Goal: Task Accomplishment & Management: Use online tool/utility

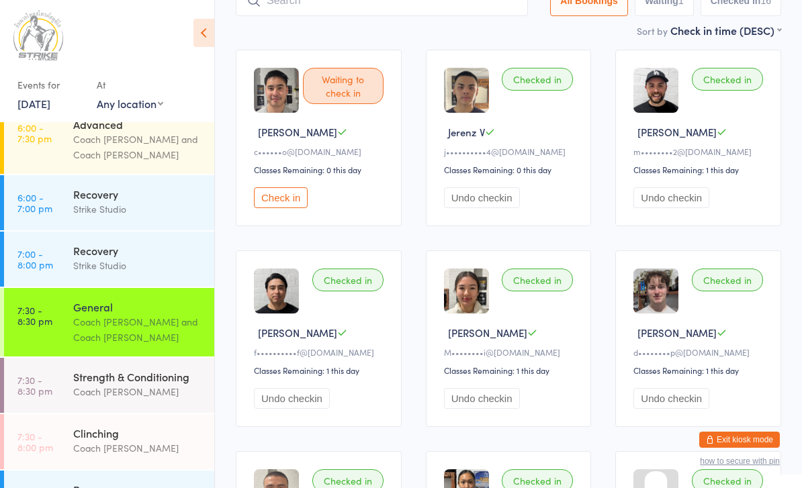
scroll to position [109, 0]
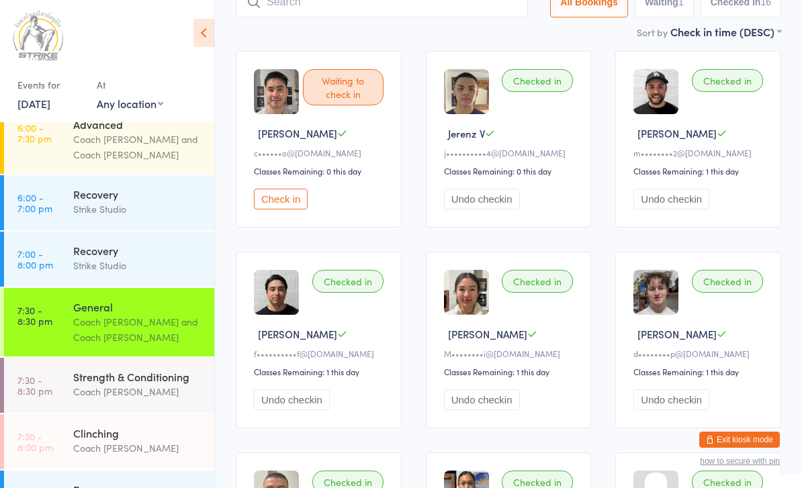
click at [293, 228] on div "Waiting to check in [PERSON_NAME] c••••••o@[DOMAIN_NAME] Classes Remaining: 0 t…" at bounding box center [319, 139] width 166 height 177
click at [293, 191] on div "Waiting to check in [PERSON_NAME] c••••••o@[DOMAIN_NAME] Classes Remaining: 0 t…" at bounding box center [319, 139] width 166 height 177
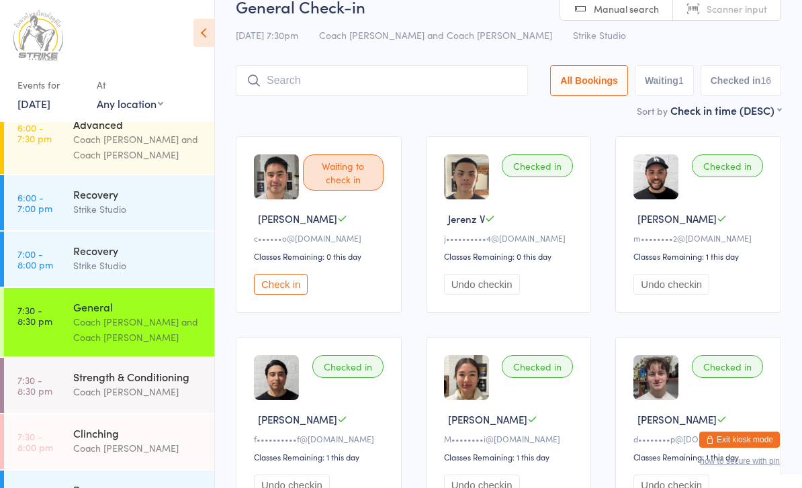
scroll to position [0, 0]
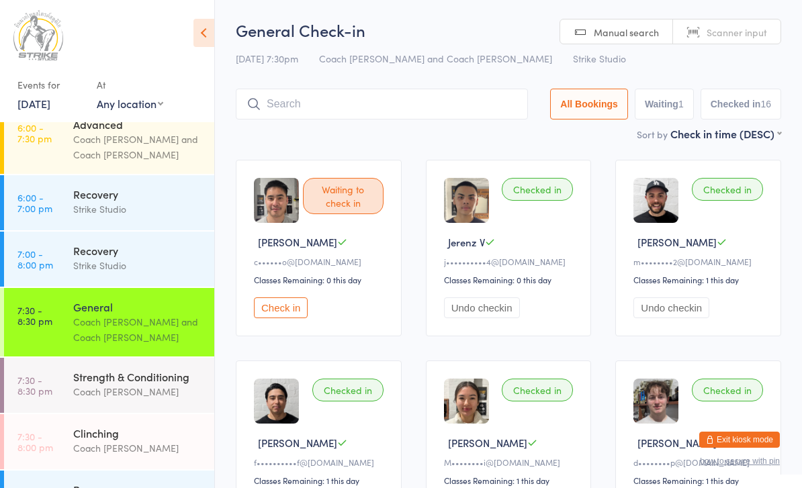
click at [299, 310] on button "Check in" at bounding box center [281, 307] width 54 height 21
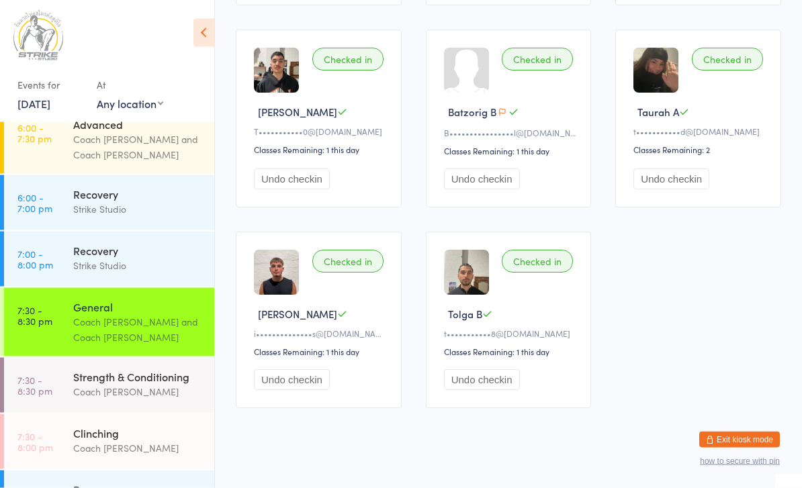
scroll to position [940, 0]
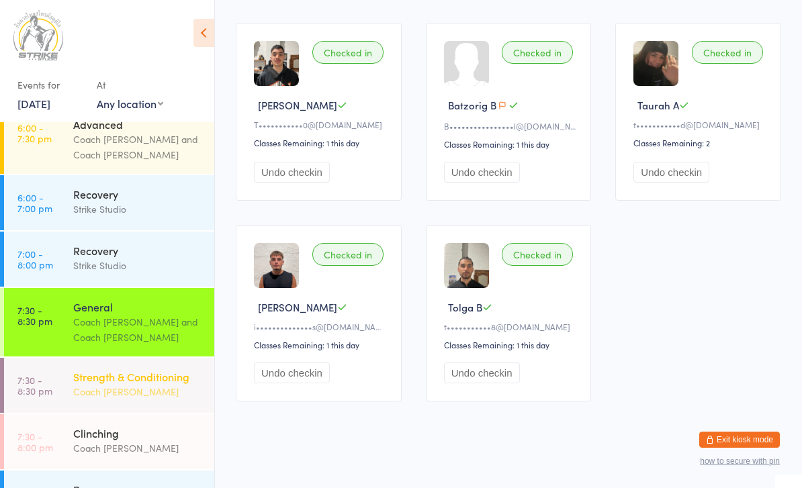
click at [42, 376] on link "7:30 - 8:30 pm Strength & Conditioning Coach [PERSON_NAME]" at bounding box center [109, 385] width 210 height 55
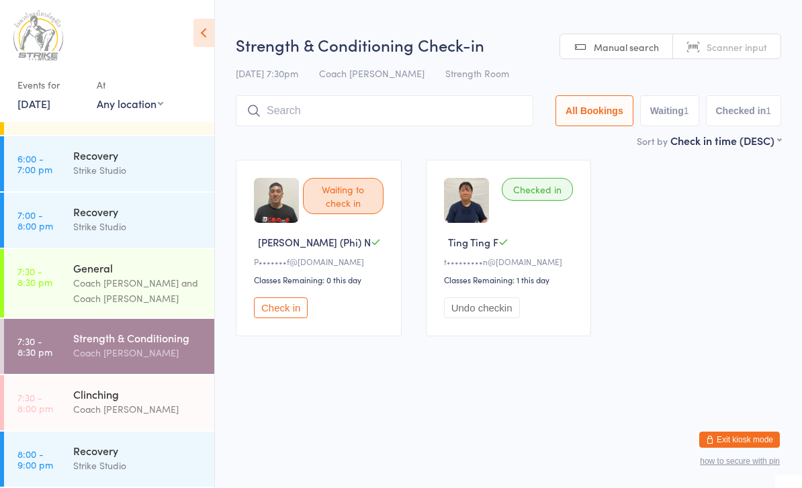
scroll to position [242, 0]
click at [52, 405] on time "7:30 - 8:00 pm" at bounding box center [35, 402] width 36 height 21
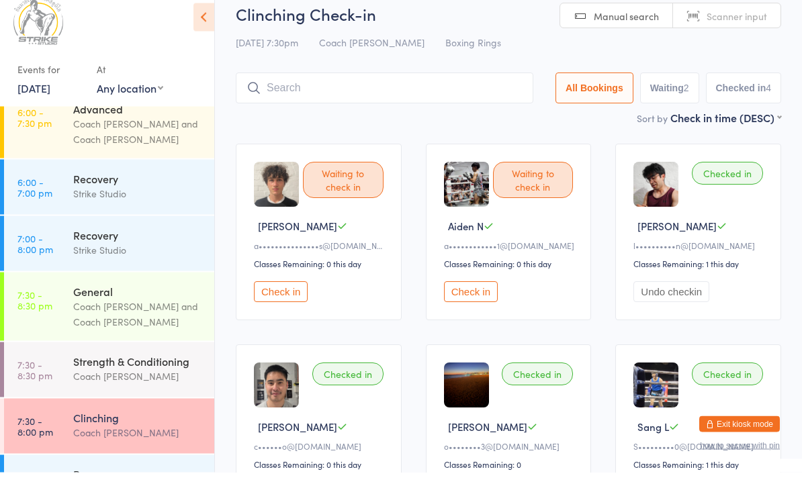
click at [494, 297] on button "Check in" at bounding box center [471, 307] width 54 height 21
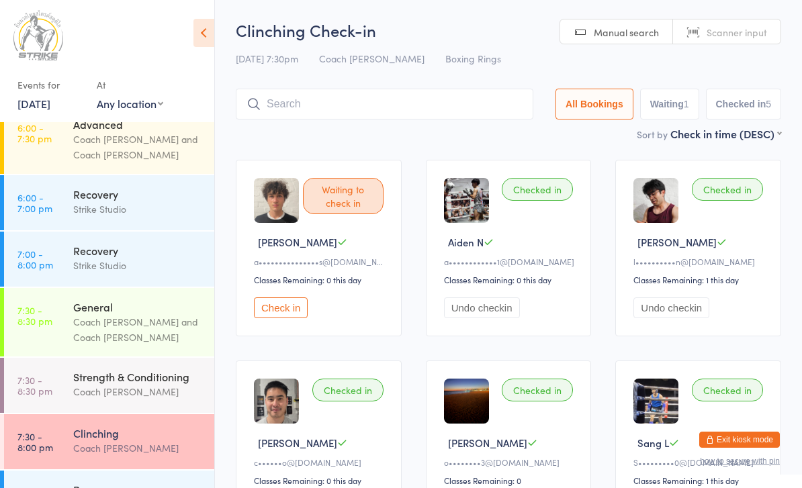
click at [463, 114] on input "search" at bounding box center [384, 104] width 297 height 31
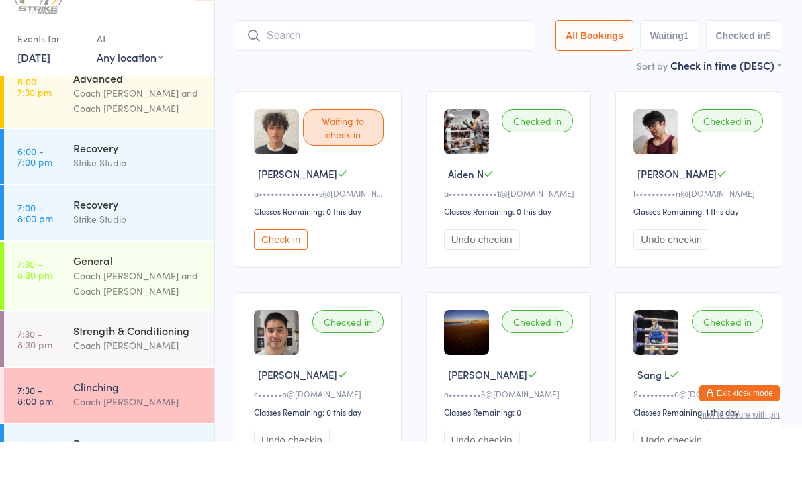
scroll to position [44, 0]
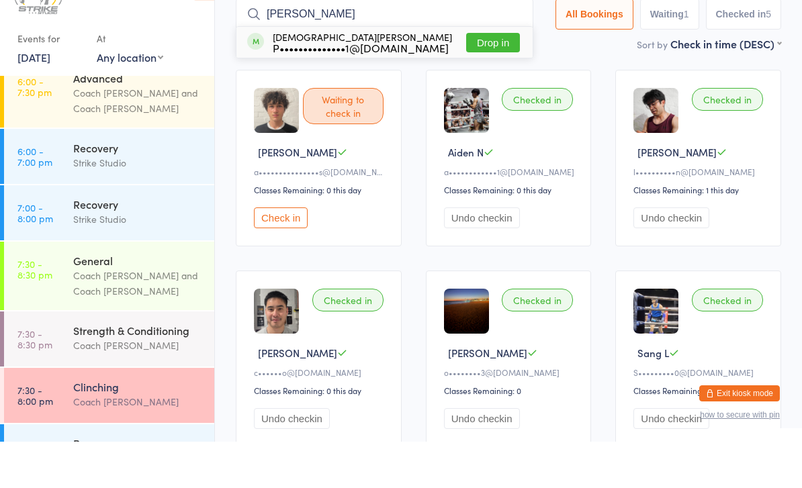
type input "[PERSON_NAME]"
click at [493, 79] on button "Drop in" at bounding box center [493, 88] width 54 height 19
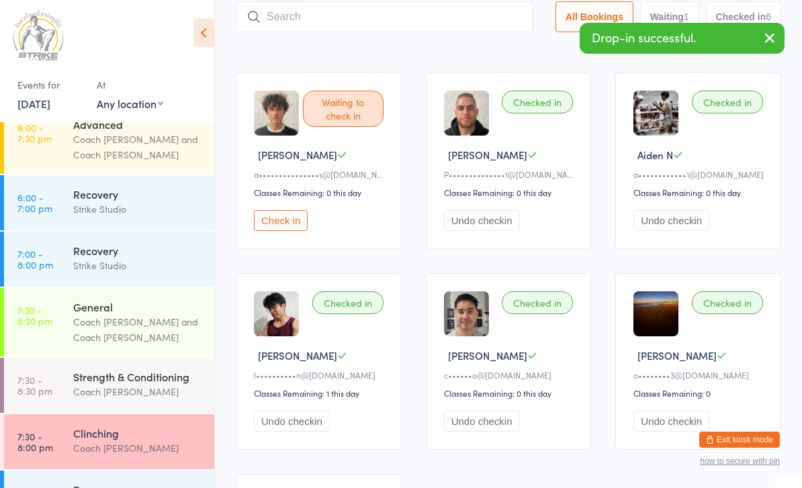
scroll to position [0, 0]
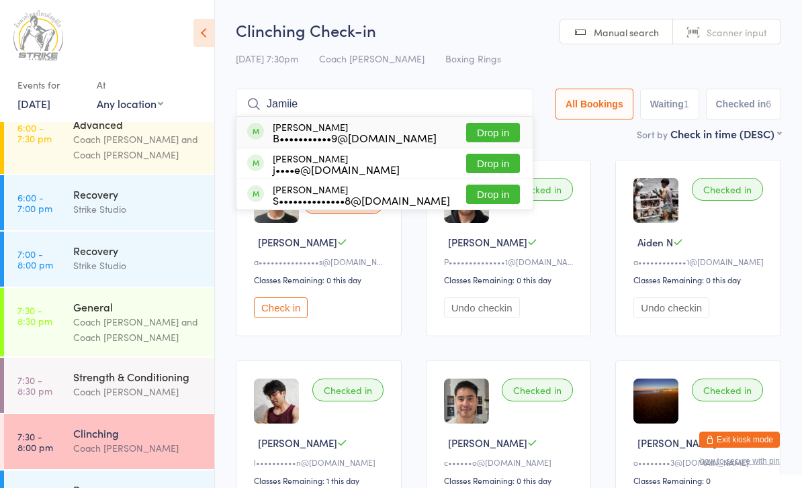
type input "Jamiie"
click at [500, 133] on button "Drop in" at bounding box center [493, 132] width 54 height 19
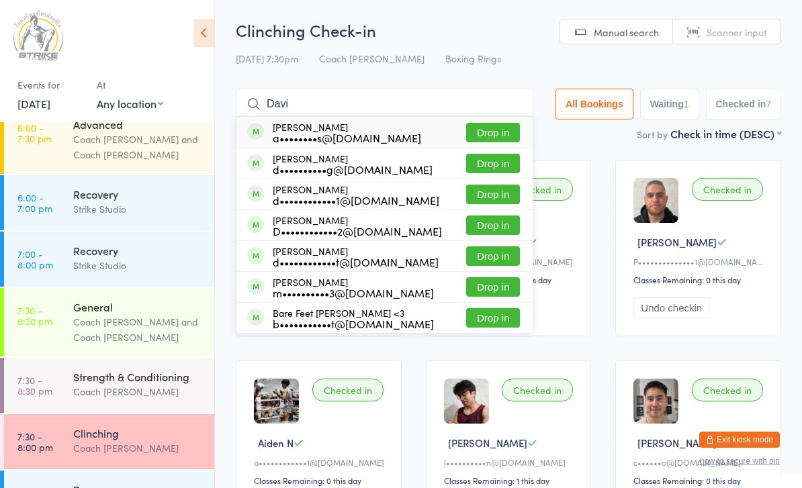
type input "Davi"
click at [503, 197] on button "Drop in" at bounding box center [493, 194] width 54 height 19
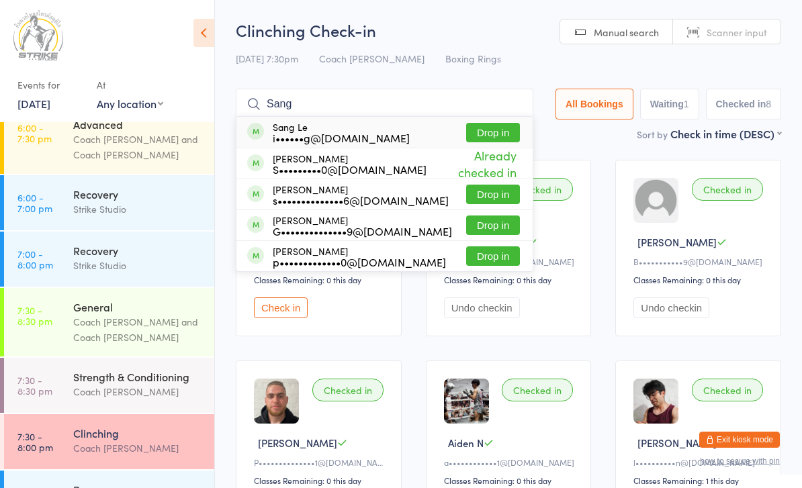
type input "Sang"
click at [500, 132] on button "Drop in" at bounding box center [493, 132] width 54 height 19
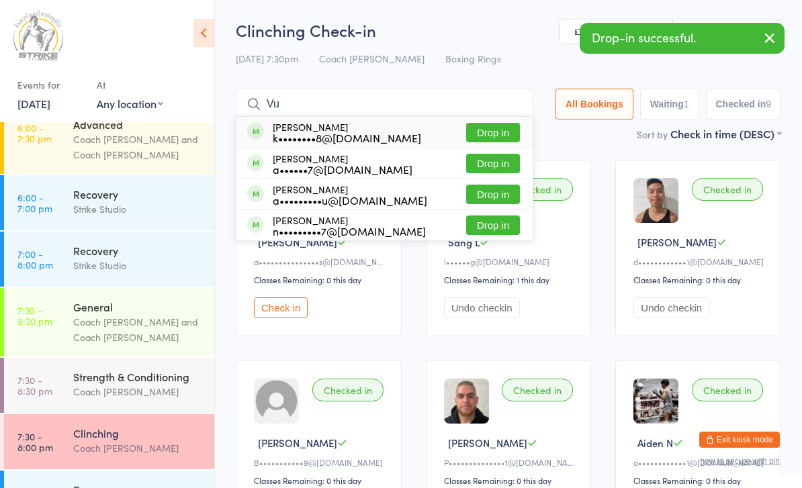
type input "Vu"
click at [513, 228] on button "Drop in" at bounding box center [493, 225] width 54 height 19
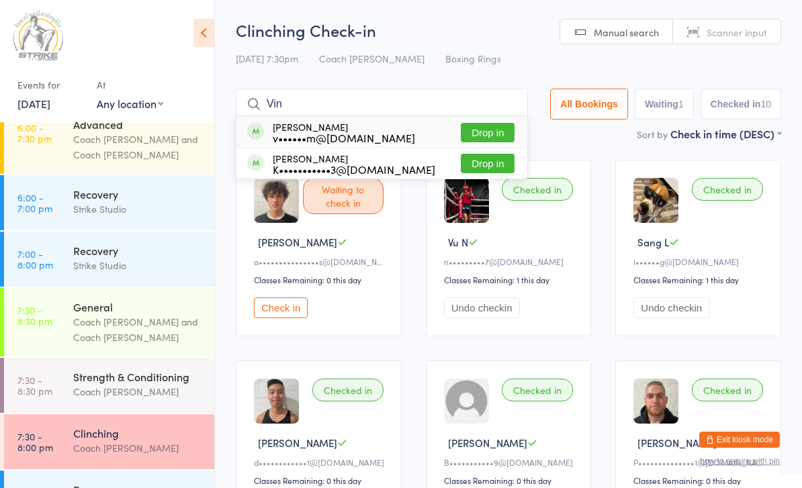
type input "Vin"
click at [496, 132] on button "Drop in" at bounding box center [488, 132] width 54 height 19
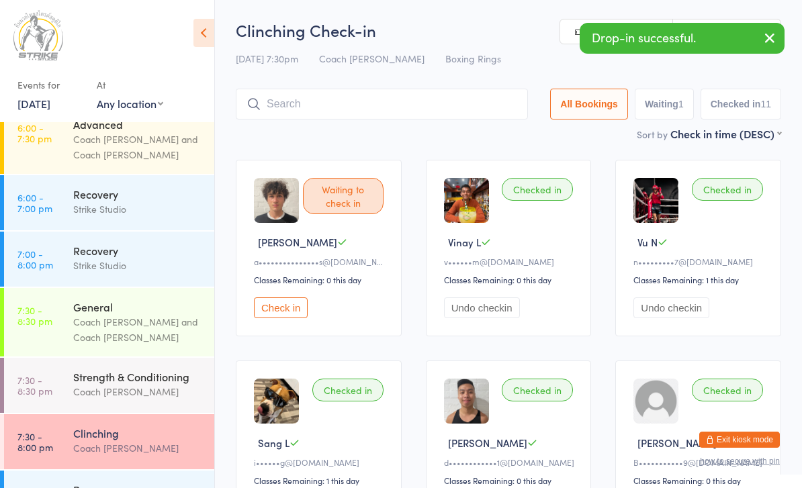
click at [287, 318] on button "Check in" at bounding box center [281, 307] width 54 height 21
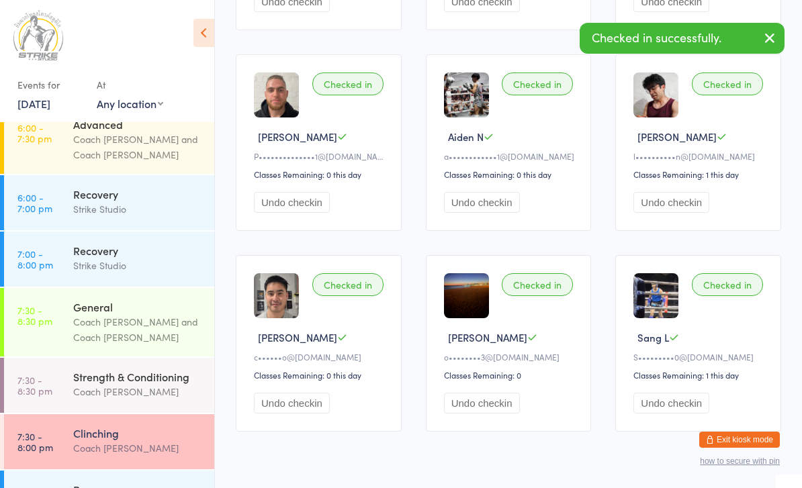
scroll to position [530, 0]
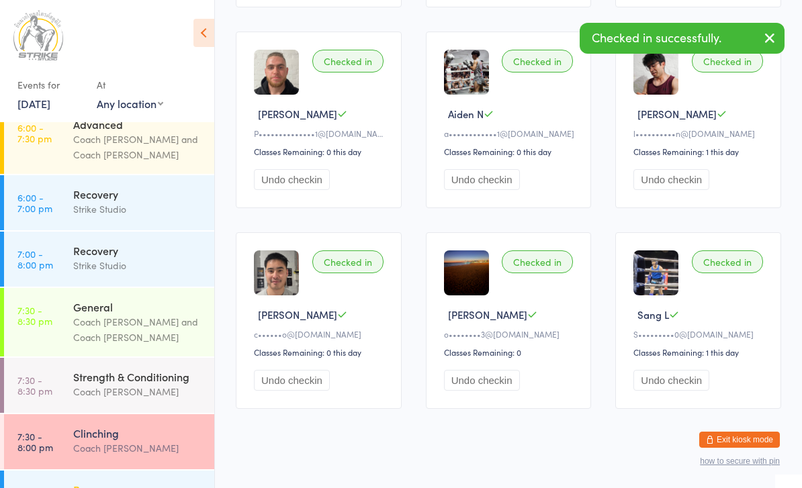
click at [148, 485] on div "Recovery Strike Studio" at bounding box center [143, 497] width 141 height 53
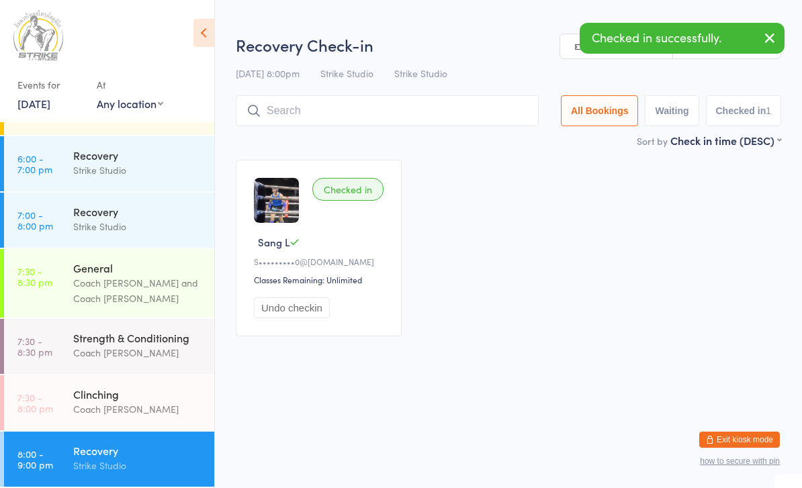
scroll to position [242, 0]
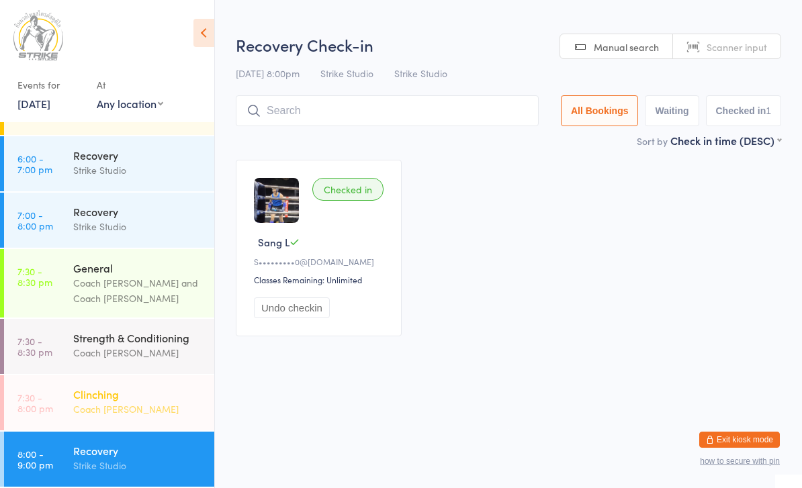
click at [164, 397] on div "Clinching" at bounding box center [138, 394] width 130 height 15
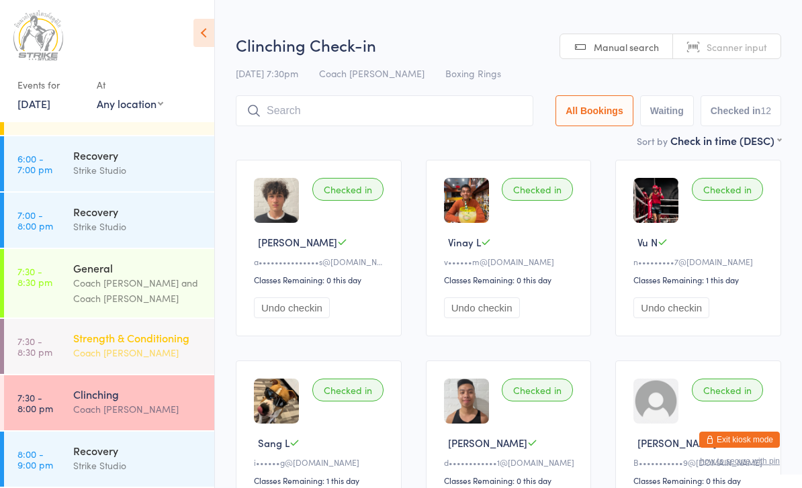
click at [162, 345] on div "Strength & Conditioning" at bounding box center [138, 337] width 130 height 15
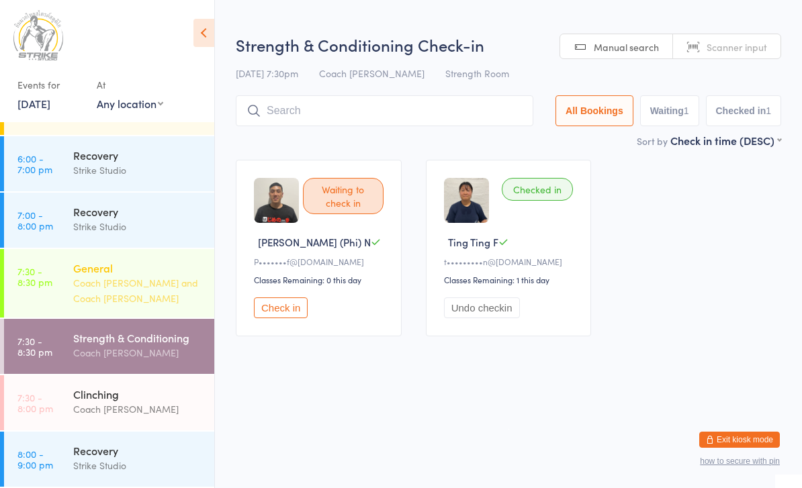
click at [176, 294] on div "Coach [PERSON_NAME] and Coach [PERSON_NAME]" at bounding box center [138, 290] width 130 height 31
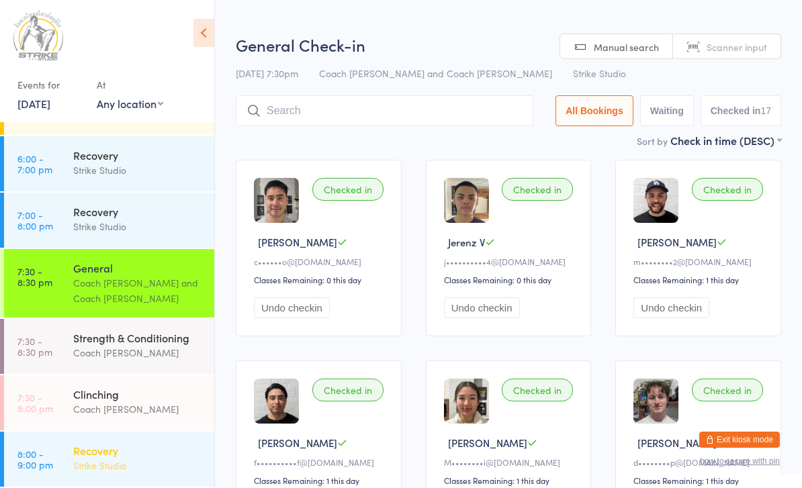
click at [125, 453] on div "Recovery" at bounding box center [138, 450] width 130 height 15
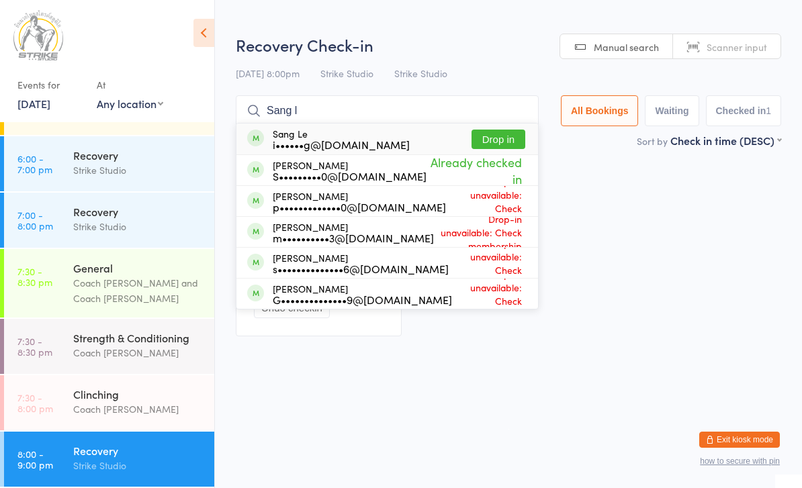
type input "Sang l"
click at [493, 142] on button "Drop in" at bounding box center [498, 139] width 54 height 19
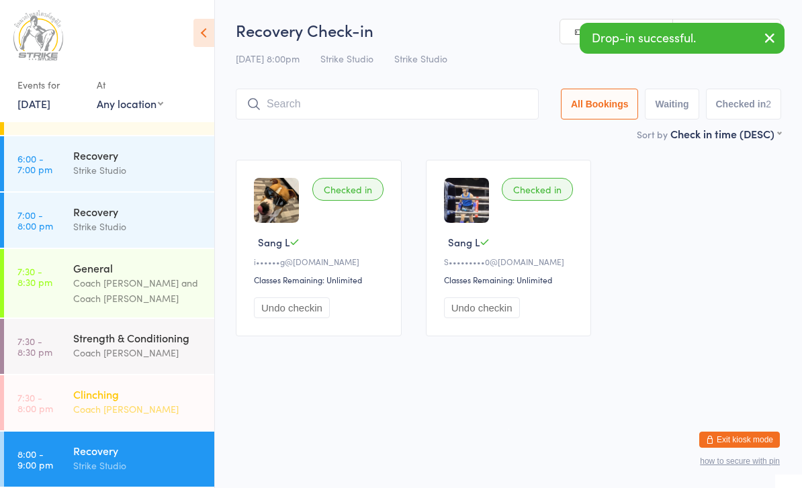
click at [169, 399] on div "Clinching" at bounding box center [138, 394] width 130 height 15
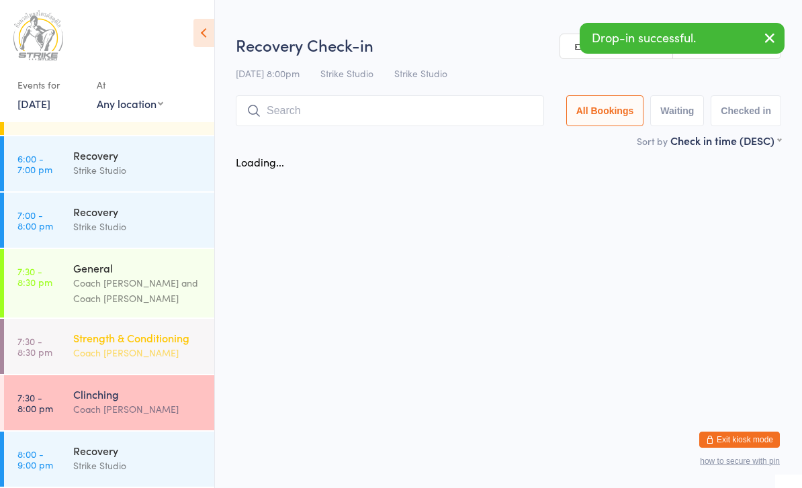
click at [178, 353] on div "Coach [PERSON_NAME]" at bounding box center [138, 352] width 130 height 15
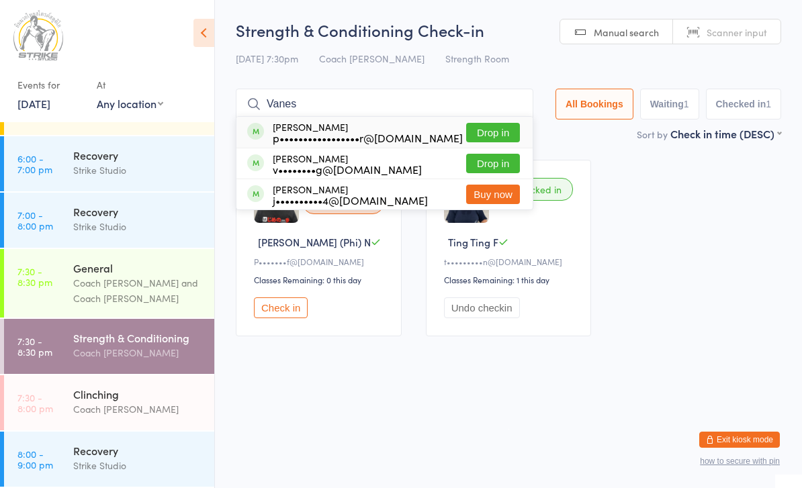
type input "Vanes"
click at [494, 165] on button "Drop in" at bounding box center [493, 163] width 54 height 19
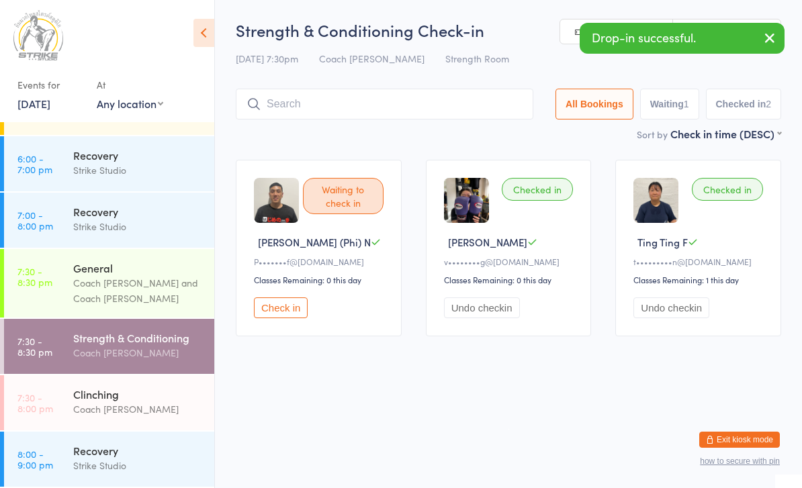
type input "T"
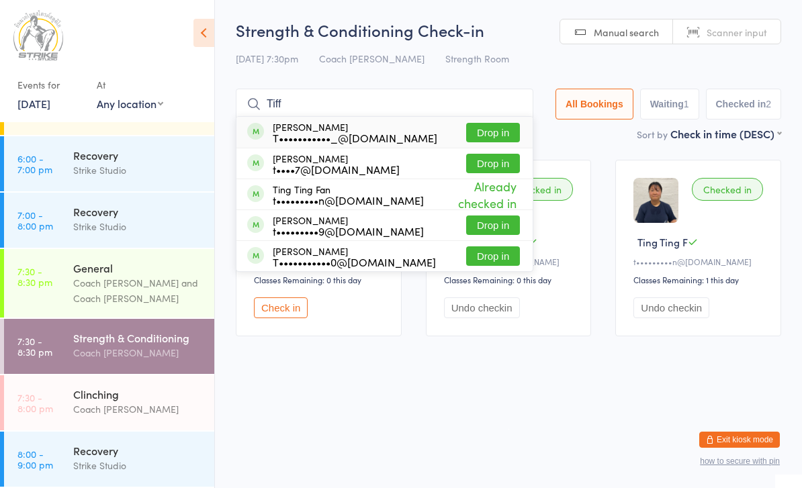
type input "Tiff"
click at [490, 130] on button "Drop in" at bounding box center [493, 132] width 54 height 19
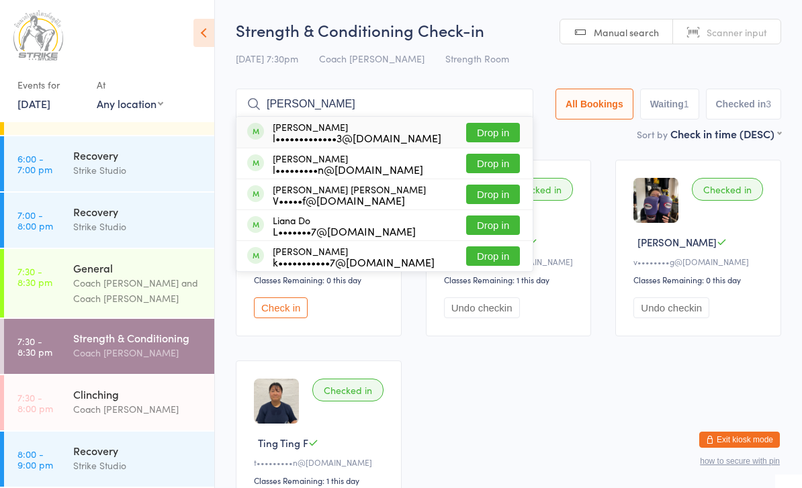
type input "[PERSON_NAME]"
click at [490, 129] on button "Drop in" at bounding box center [493, 132] width 54 height 19
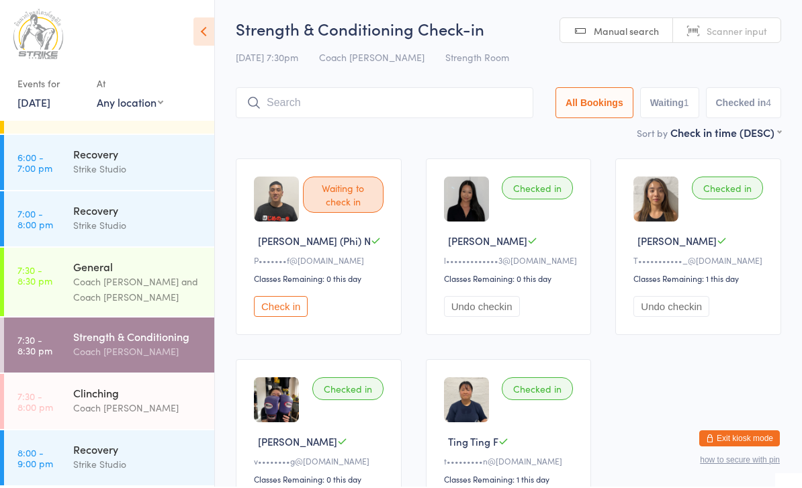
scroll to position [199, 0]
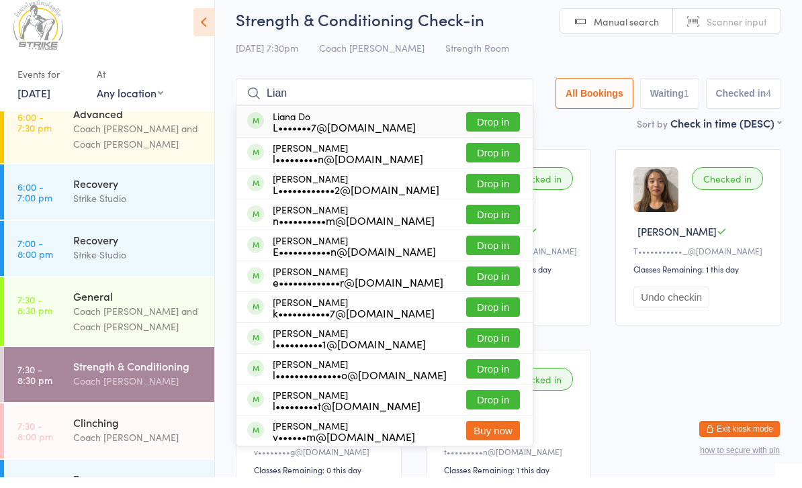
type input "Lian"
click at [498, 123] on button "Drop in" at bounding box center [493, 132] width 54 height 19
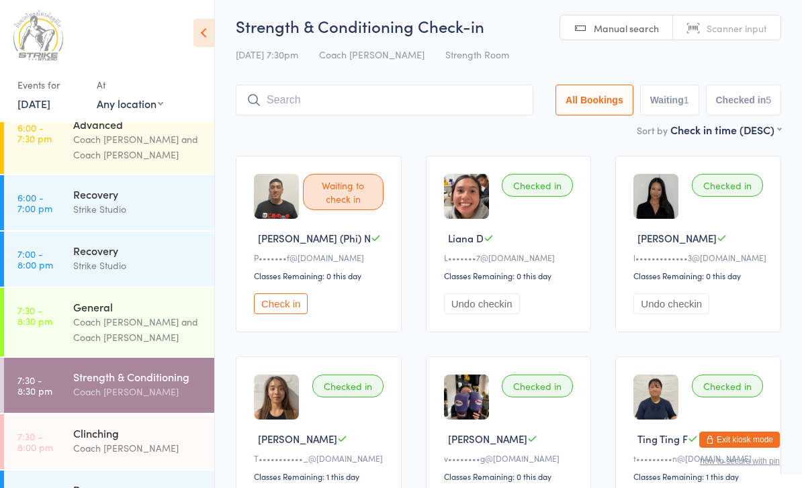
scroll to position [3, 0]
click at [269, 315] on button "Check in" at bounding box center [281, 304] width 54 height 21
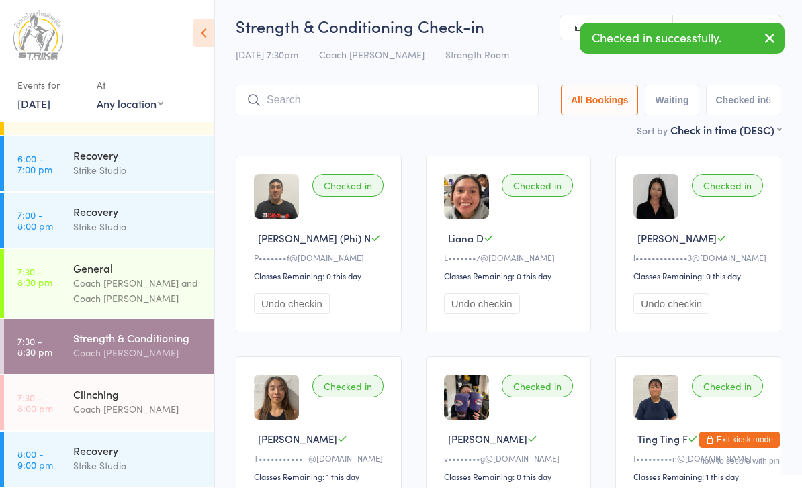
scroll to position [242, 0]
click at [69, 400] on link "7:30 - 8:00 pm Clinching Coach [PERSON_NAME]" at bounding box center [109, 402] width 210 height 55
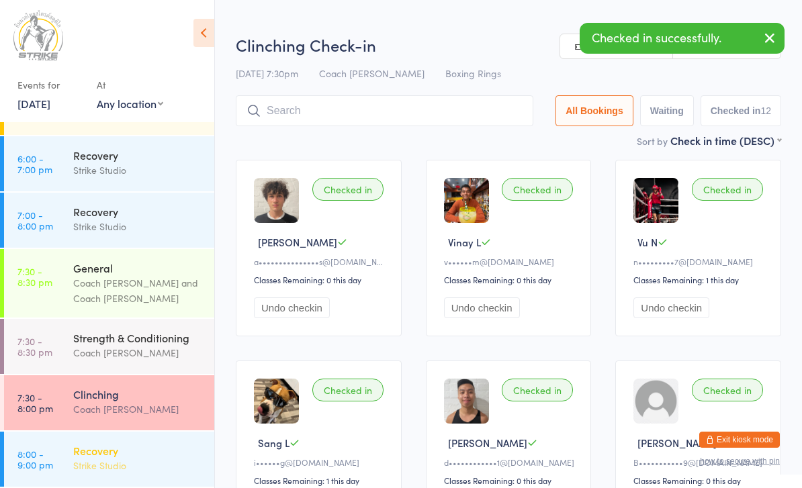
click at [66, 462] on link "8:00 - 9:00 pm Recovery Strike Studio" at bounding box center [109, 459] width 210 height 55
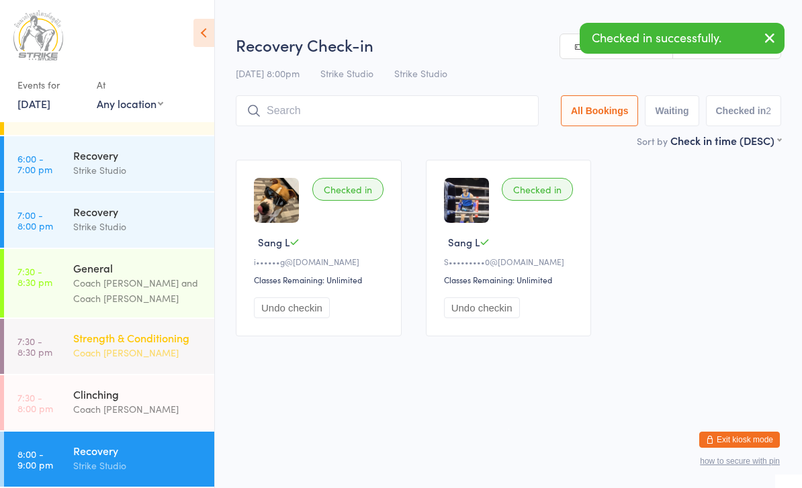
click at [40, 327] on link "7:30 - 8:30 pm Strength & Conditioning Coach [PERSON_NAME]" at bounding box center [109, 346] width 210 height 55
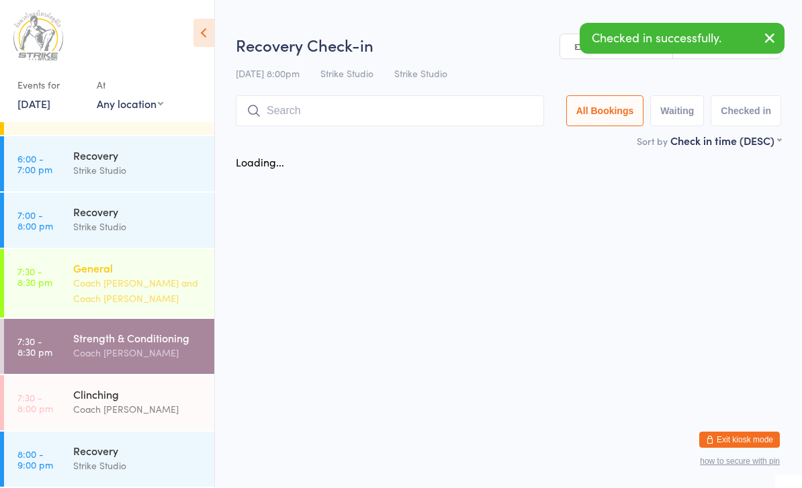
click at [36, 290] on link "7:30 - 8:30 pm General Coach [PERSON_NAME] and Coach [PERSON_NAME]" at bounding box center [109, 283] width 210 height 68
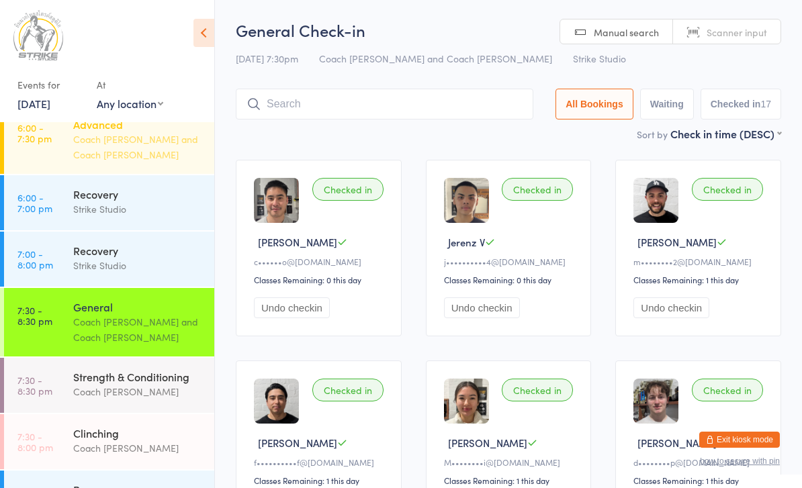
click at [44, 152] on link "6:00 - 7:30 pm Advanced Coach [PERSON_NAME] and Coach [PERSON_NAME]" at bounding box center [109, 139] width 210 height 68
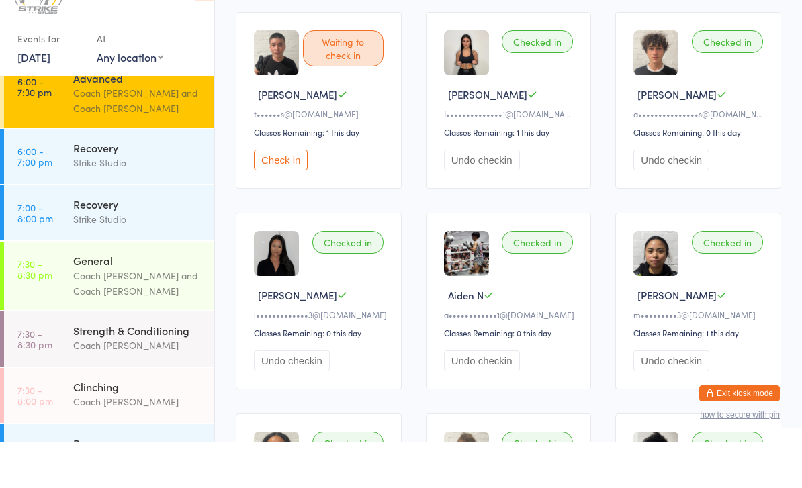
click at [270, 196] on button "Check in" at bounding box center [281, 206] width 54 height 21
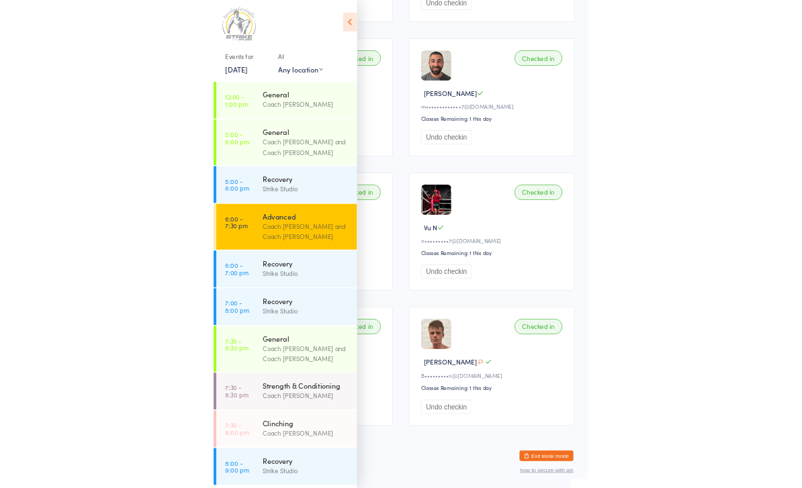
scroll to position [1866, 0]
